Goal: Task Accomplishment & Management: Use online tool/utility

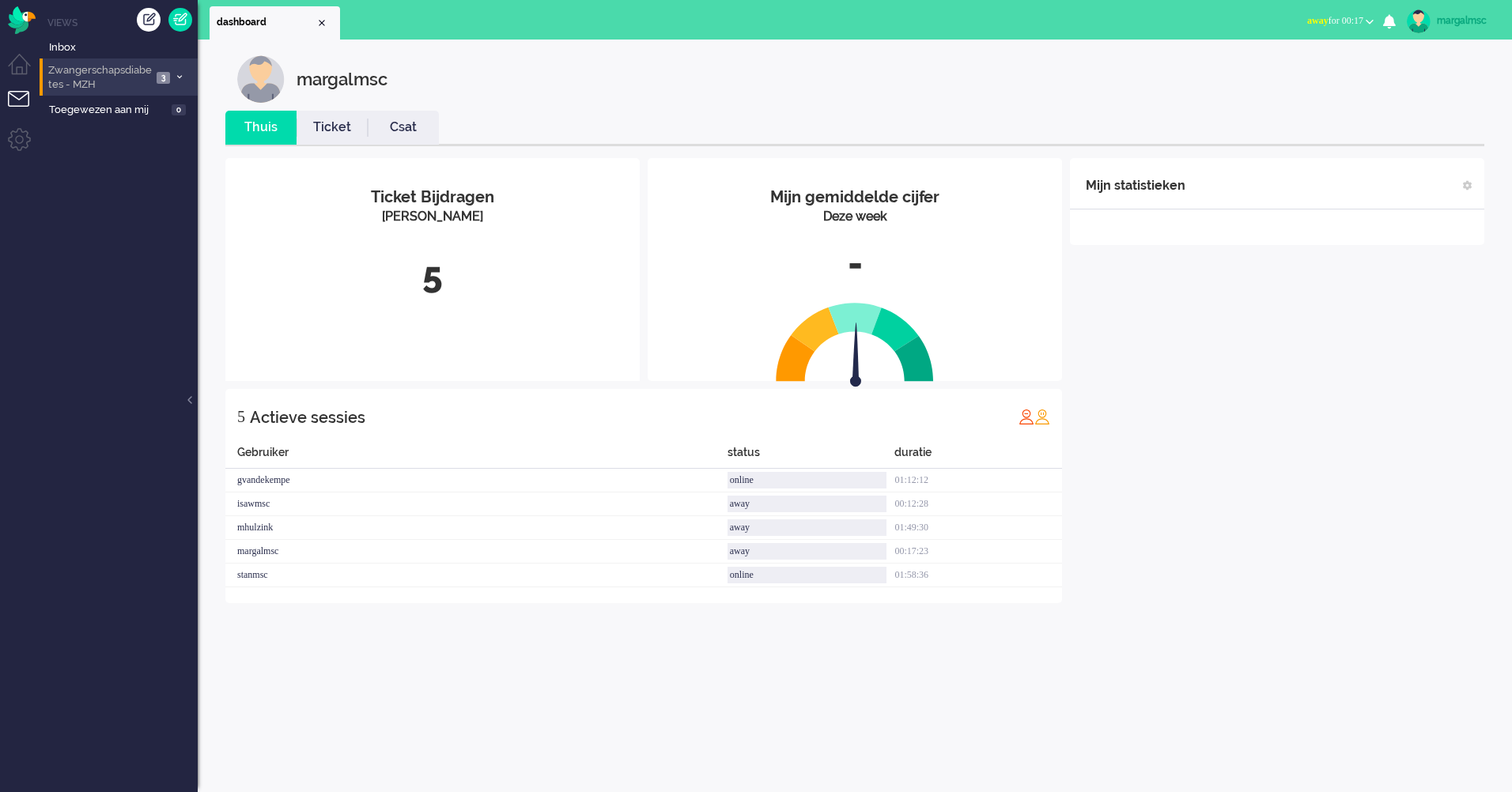
click at [135, 73] on span "Zwangerschapsdiabetes - MZH" at bounding box center [98, 78] width 106 height 29
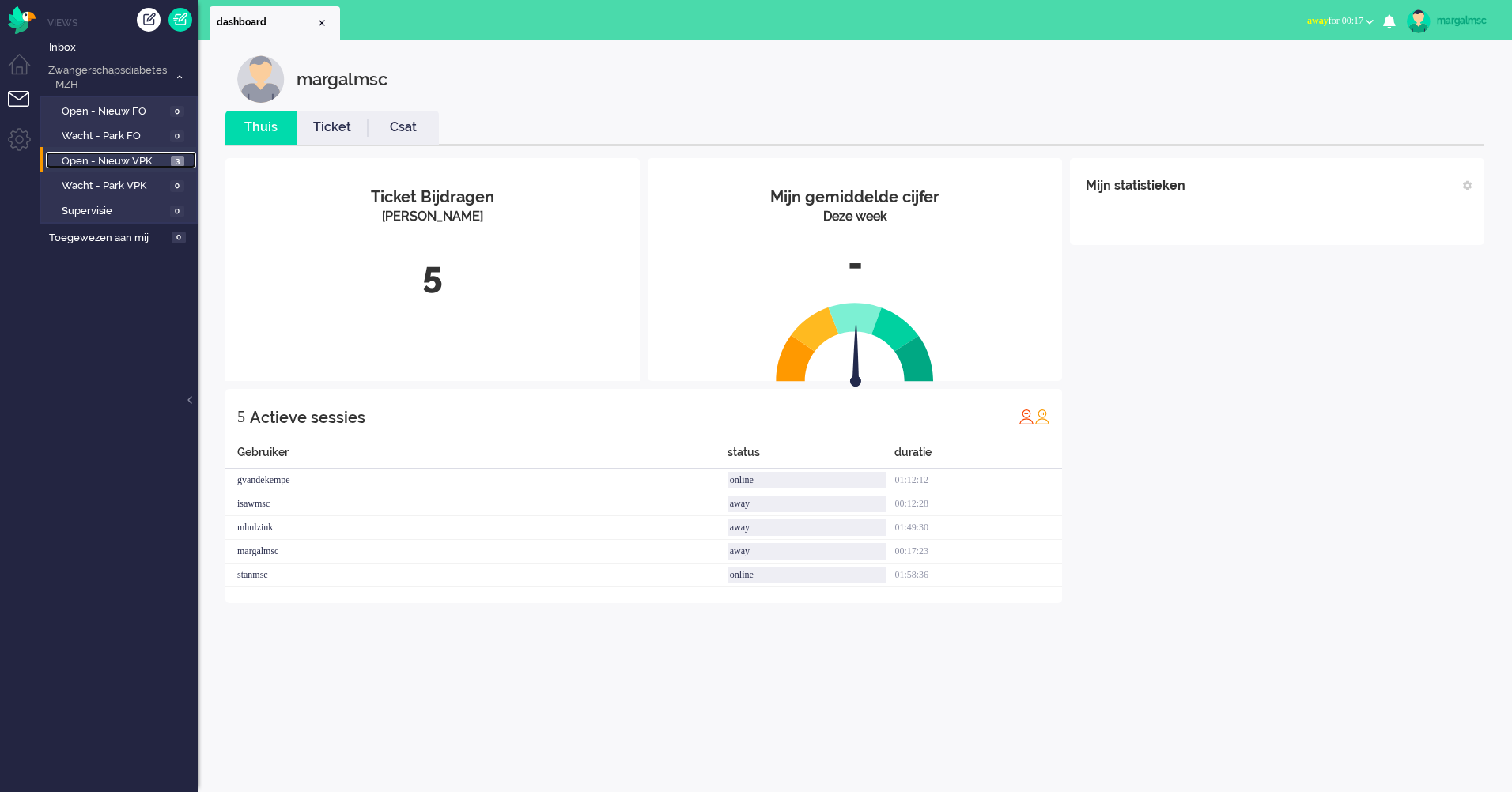
click at [158, 156] on span "Open - Nieuw VPK" at bounding box center [114, 162] width 105 height 15
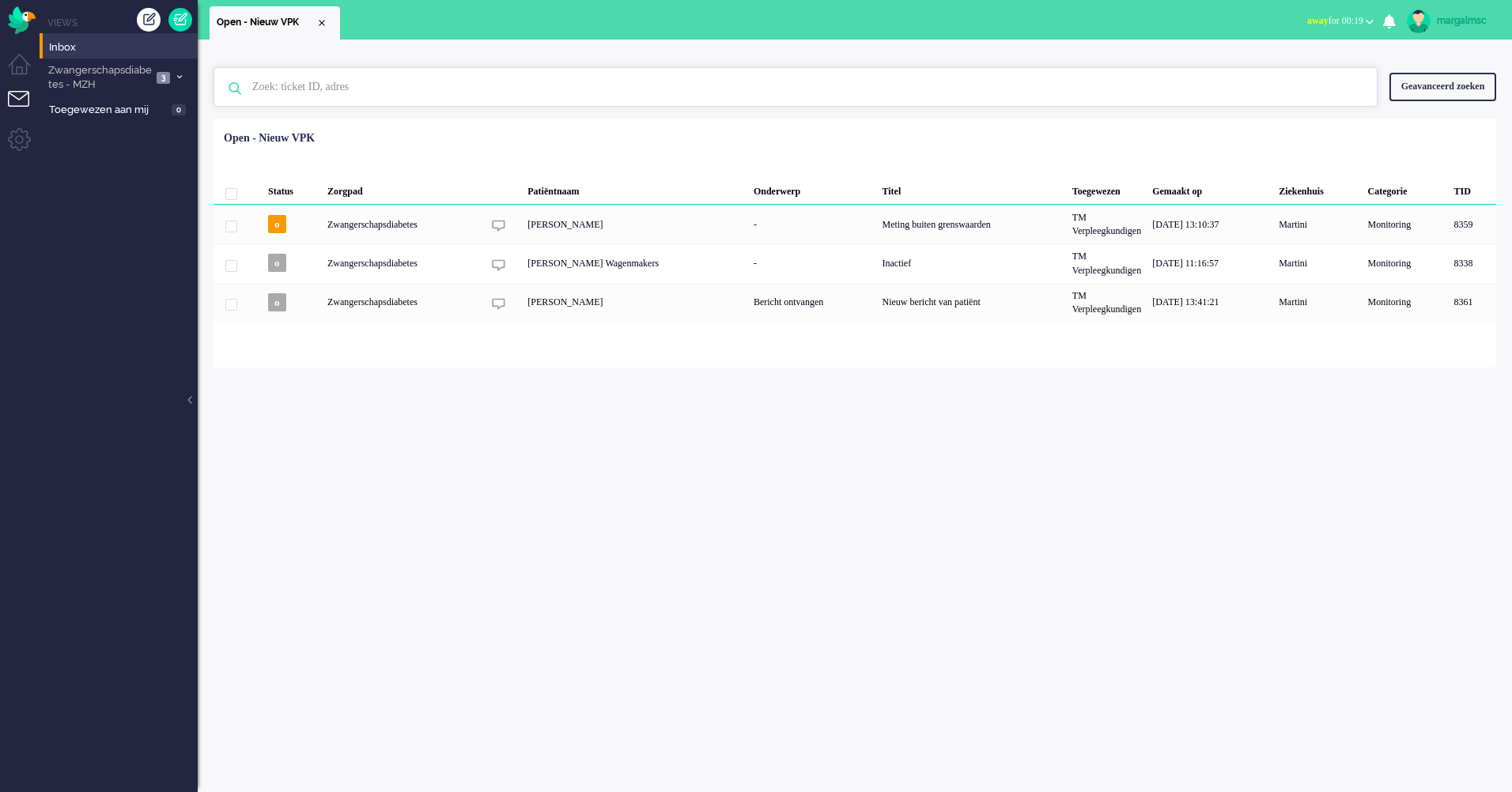
click at [290, 88] on input "text" at bounding box center [798, 87] width 1115 height 38
click at [94, 51] on span "Inbox" at bounding box center [124, 47] width 149 height 15
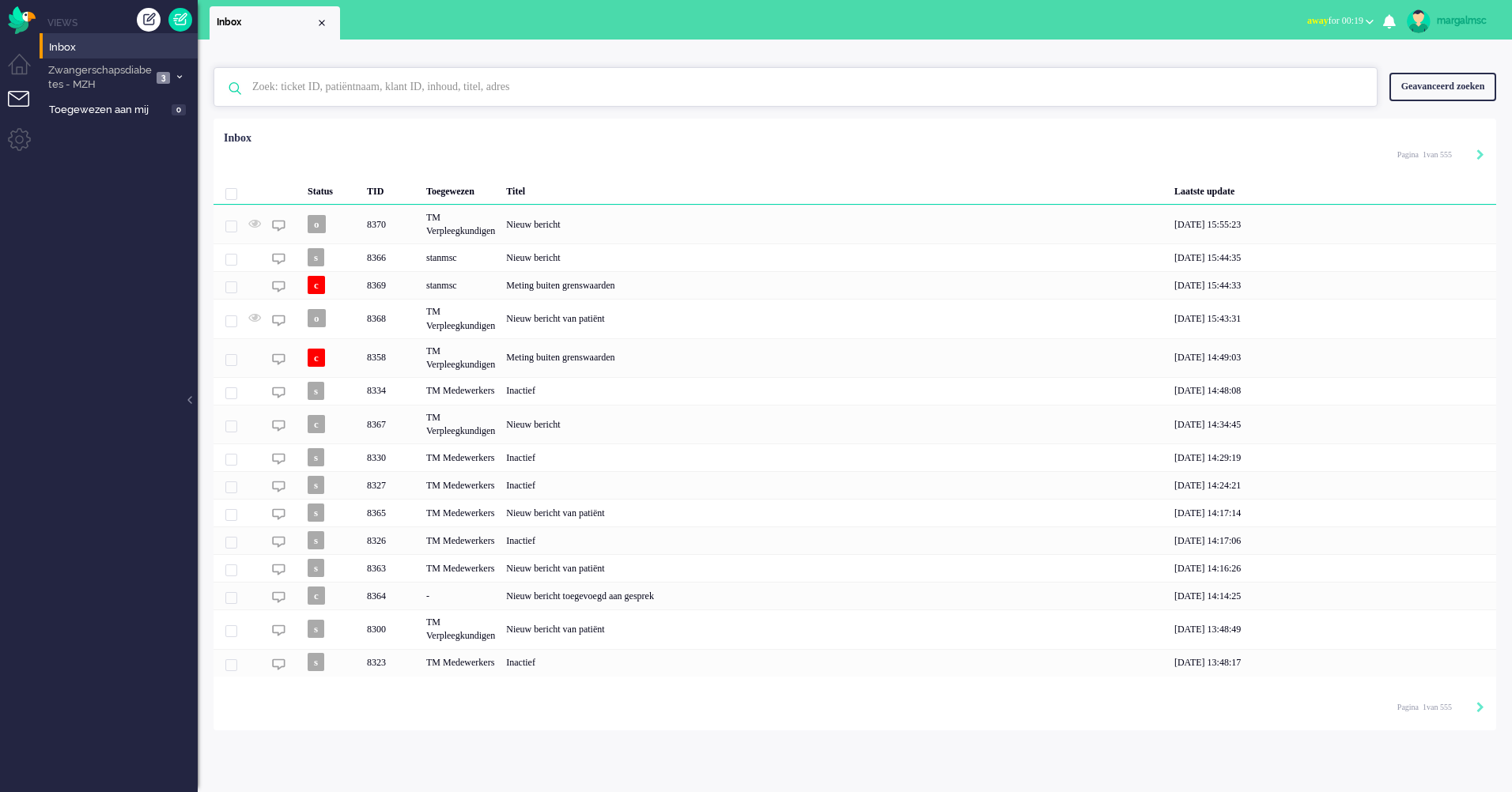
click at [382, 89] on input "text" at bounding box center [798, 87] width 1115 height 38
type input "kingma"
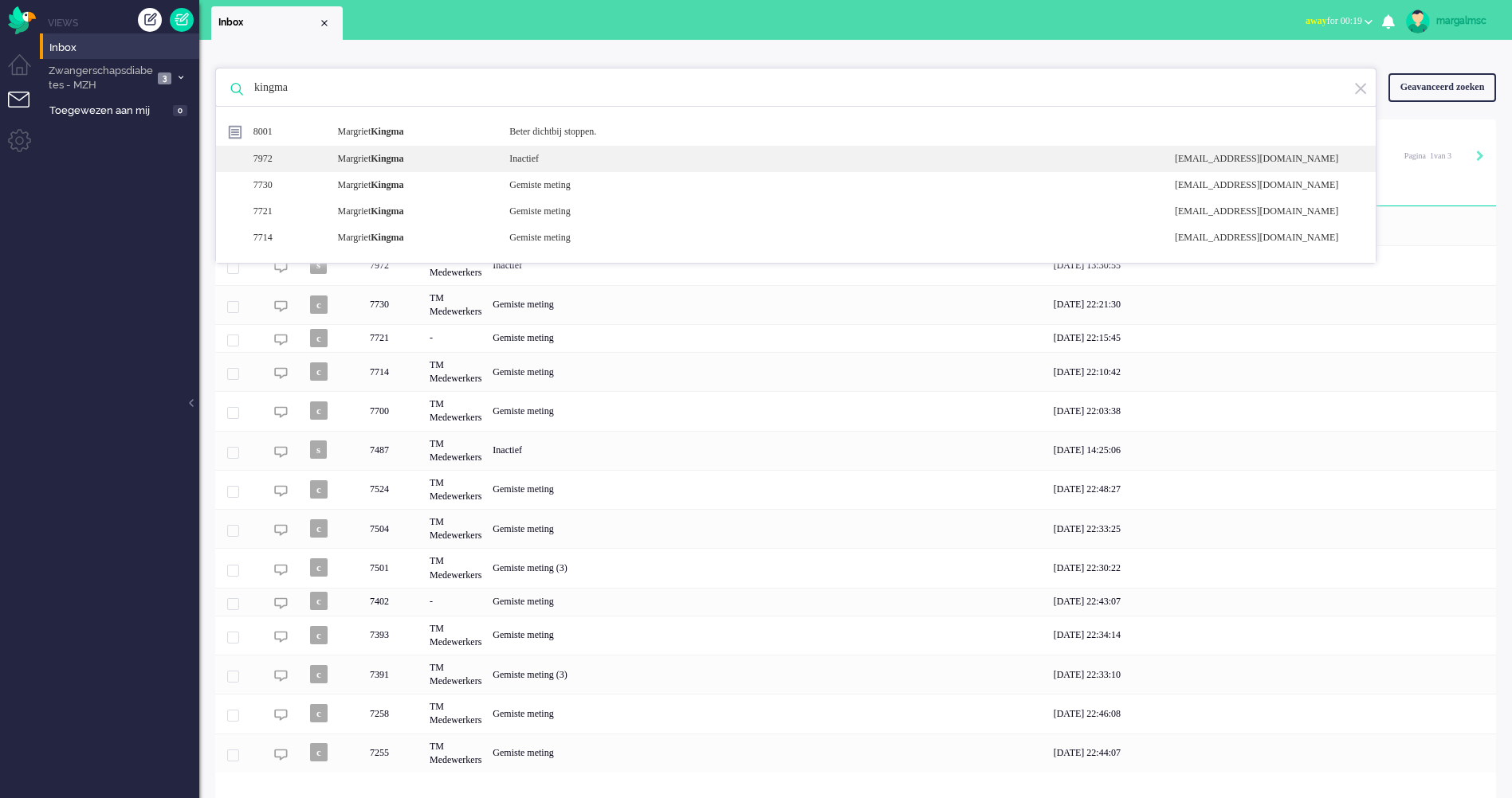
click at [458, 164] on div "Margriet Kingma" at bounding box center [411, 158] width 172 height 14
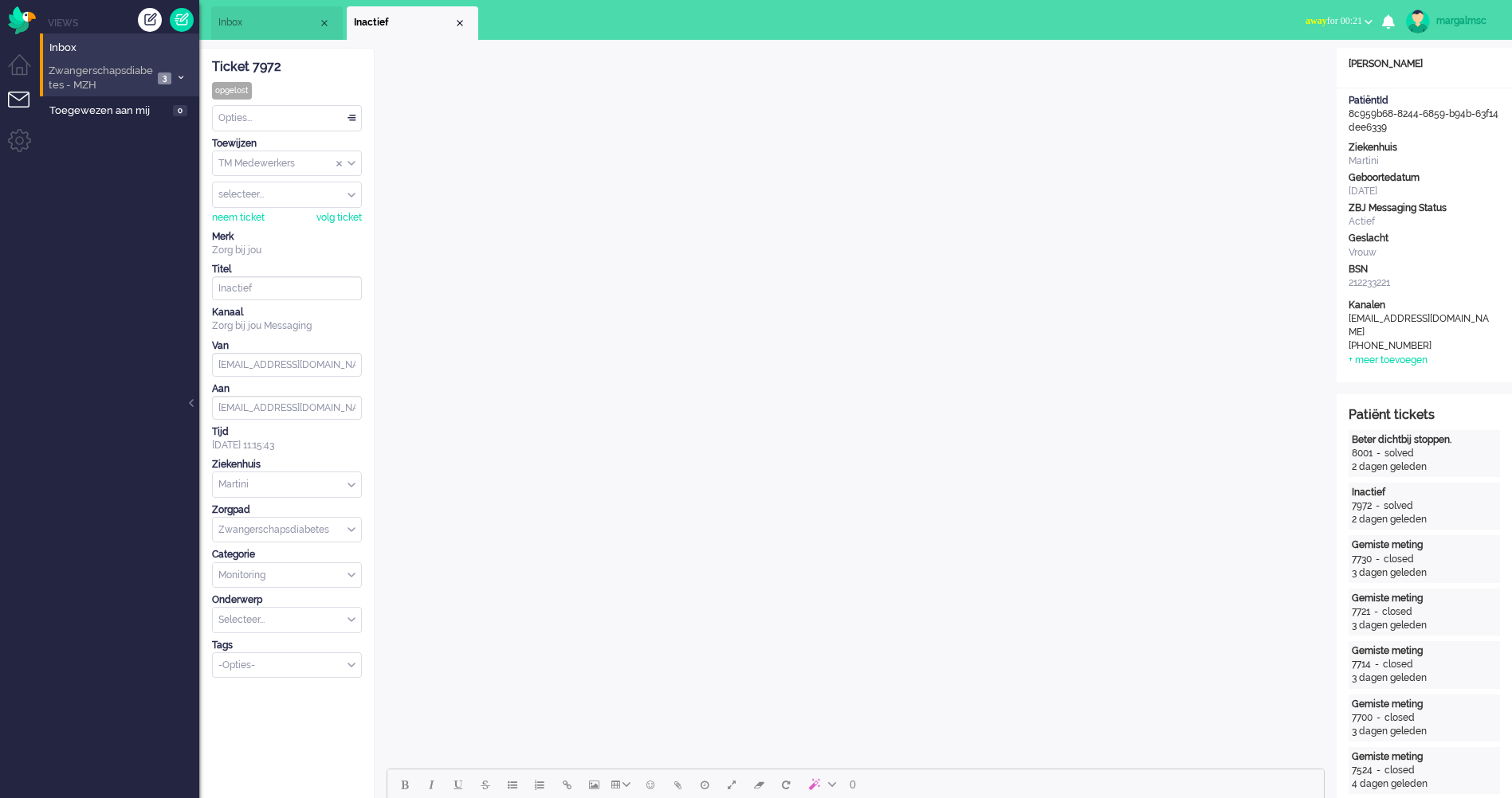
click at [127, 70] on span "Zwangerschapsdiabetes - MZH" at bounding box center [99, 79] width 107 height 29
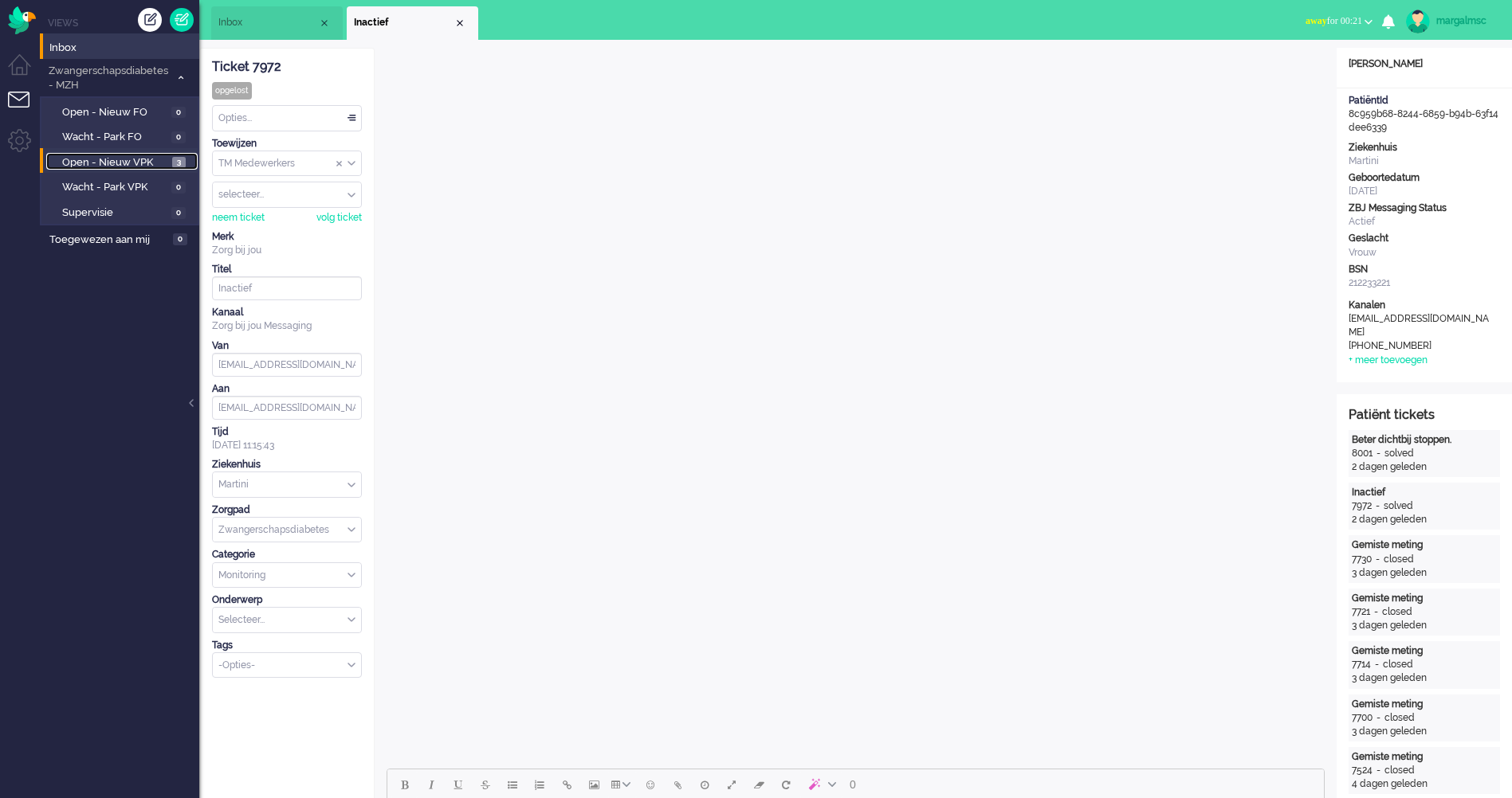
click at [114, 157] on span "Open - Nieuw VPK" at bounding box center [115, 163] width 106 height 16
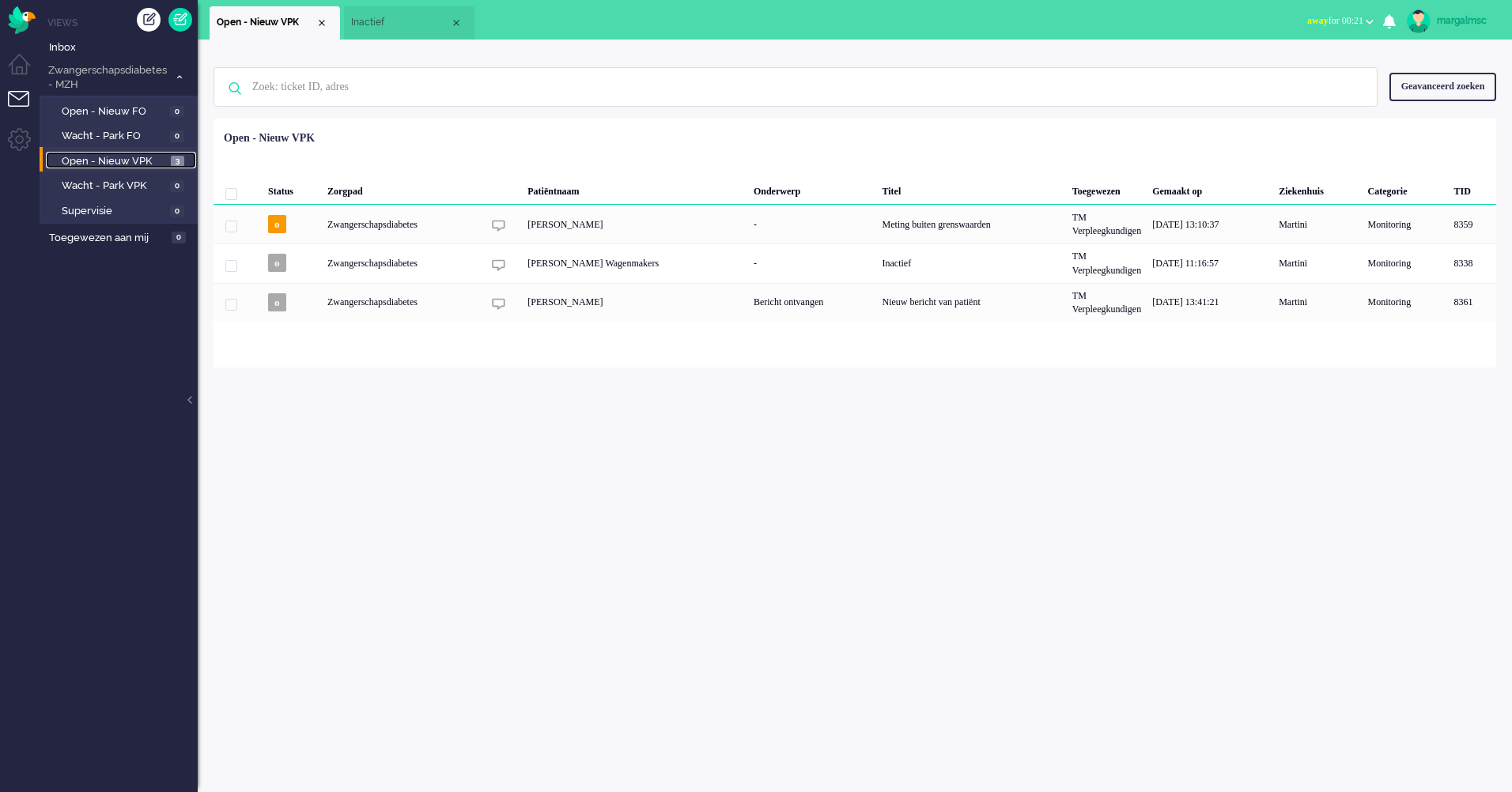
click at [123, 163] on span "Open - Nieuw VPK" at bounding box center [114, 162] width 105 height 15
click at [1474, 11] on link "margalmsc" at bounding box center [1449, 21] width 93 height 24
click at [1437, 133] on link "Uitloggen" at bounding box center [1448, 126] width 109 height 15
